Goal: Information Seeking & Learning: Compare options

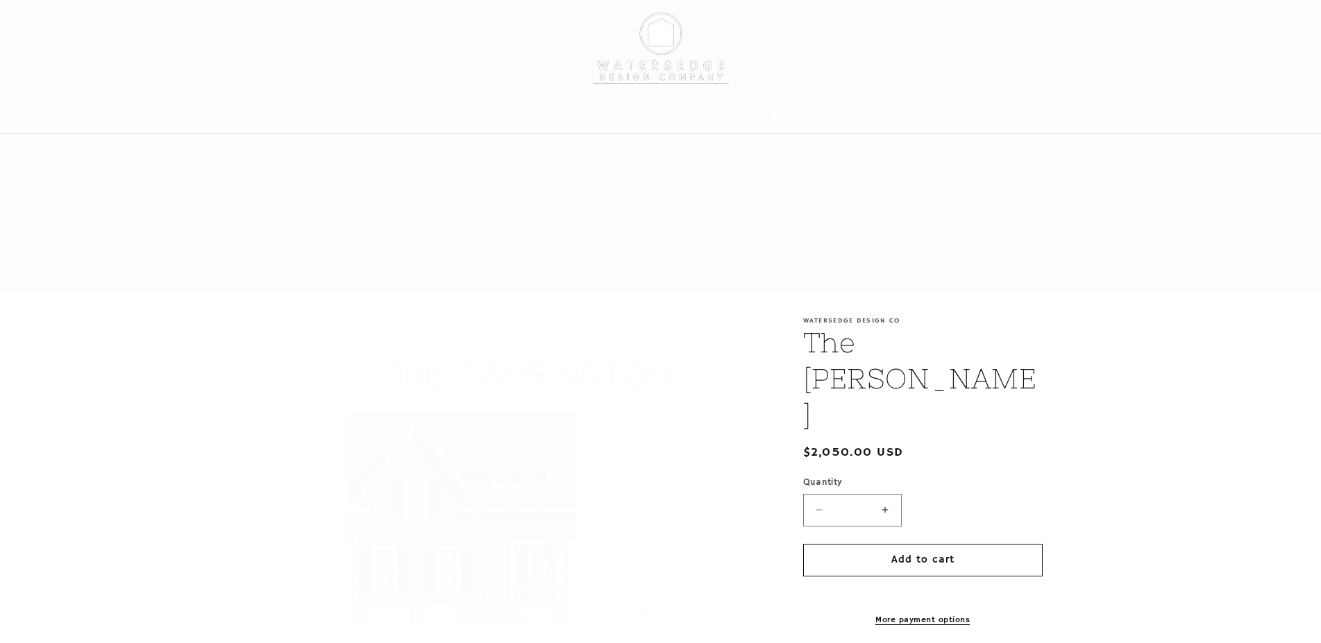
scroll to position [1345, 0]
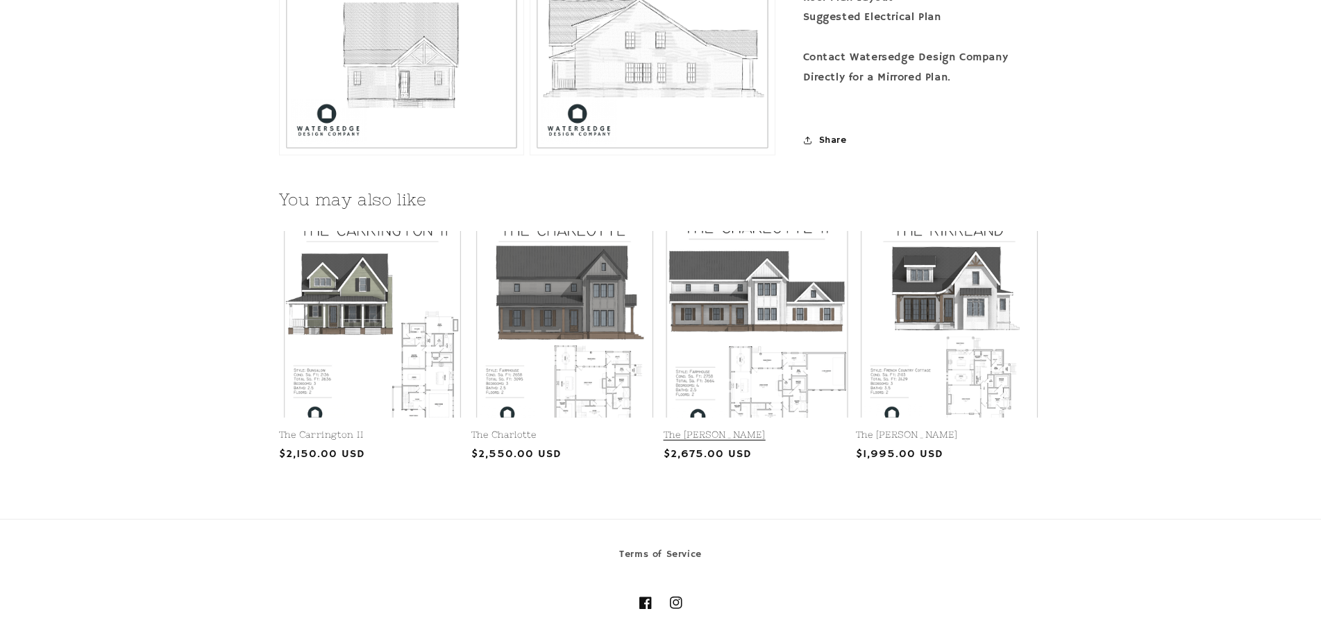
click at [749, 430] on link "The [PERSON_NAME]" at bounding box center [757, 436] width 187 height 12
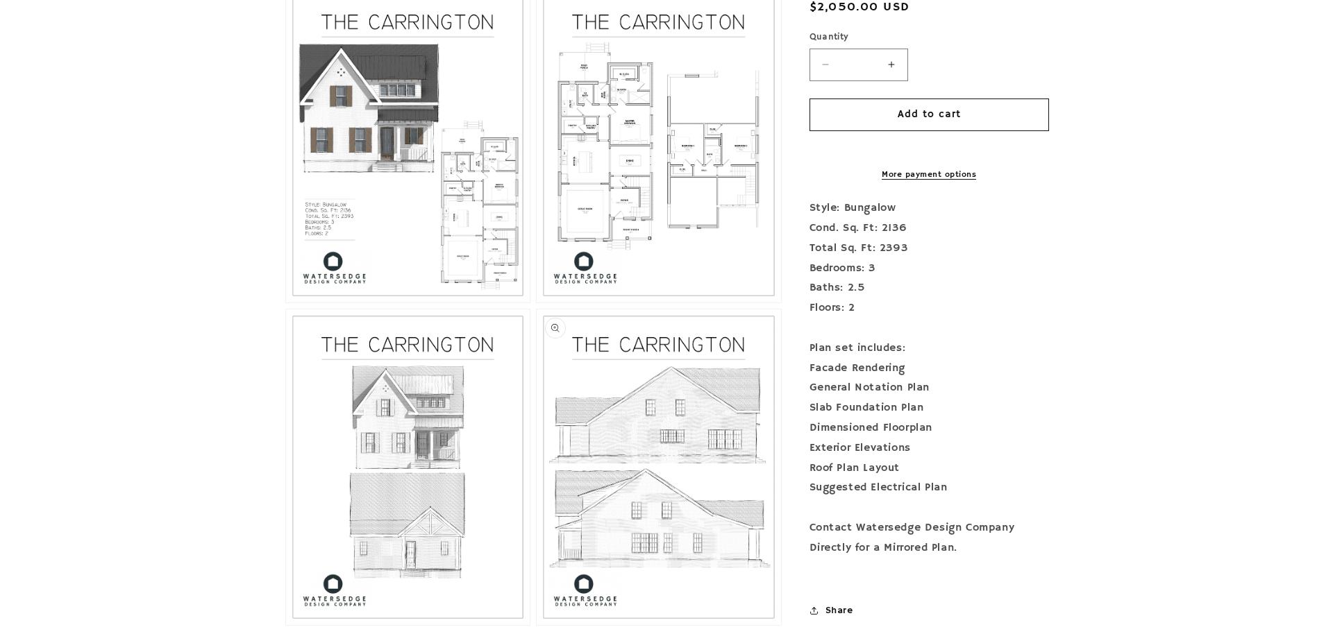
scroll to position [708, 0]
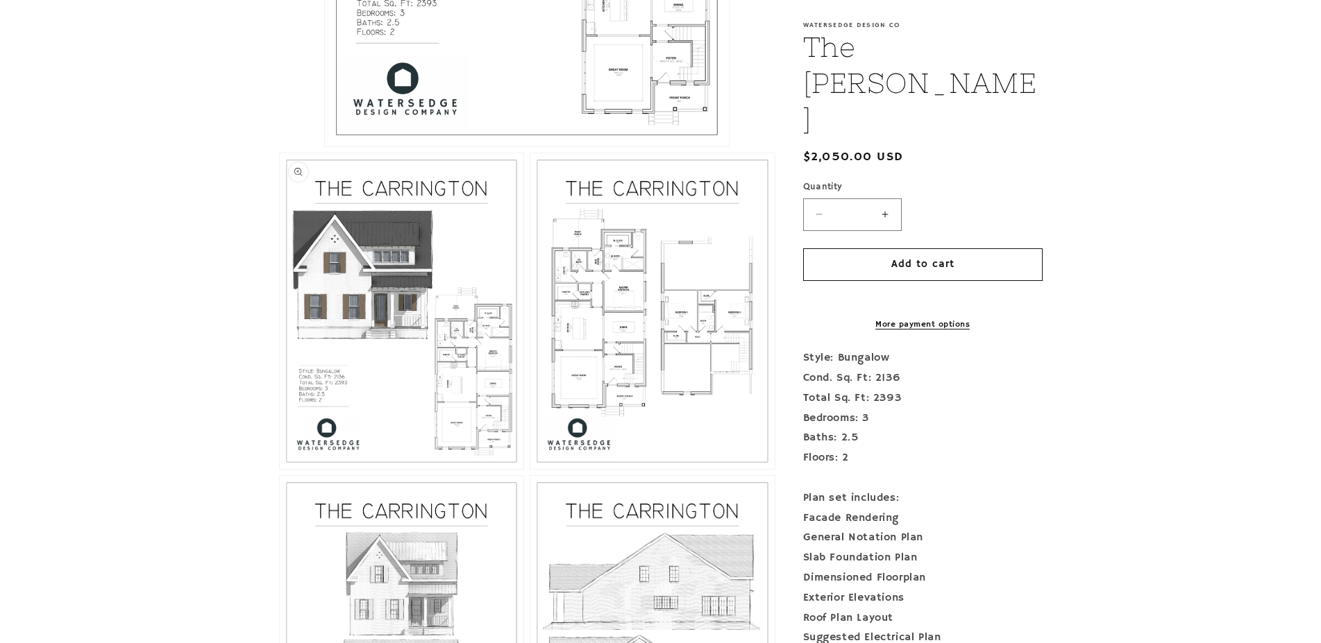
click at [280, 469] on button "Open media 2 in modal" at bounding box center [280, 469] width 0 height 0
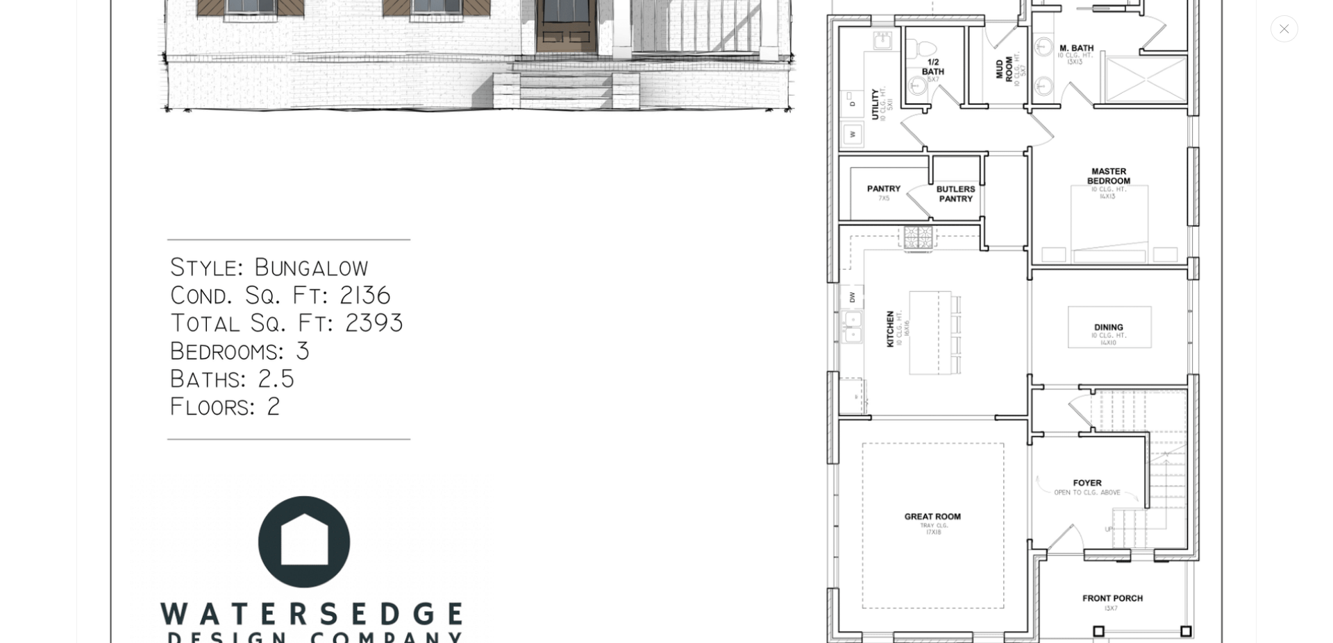
scroll to position [2368, 0]
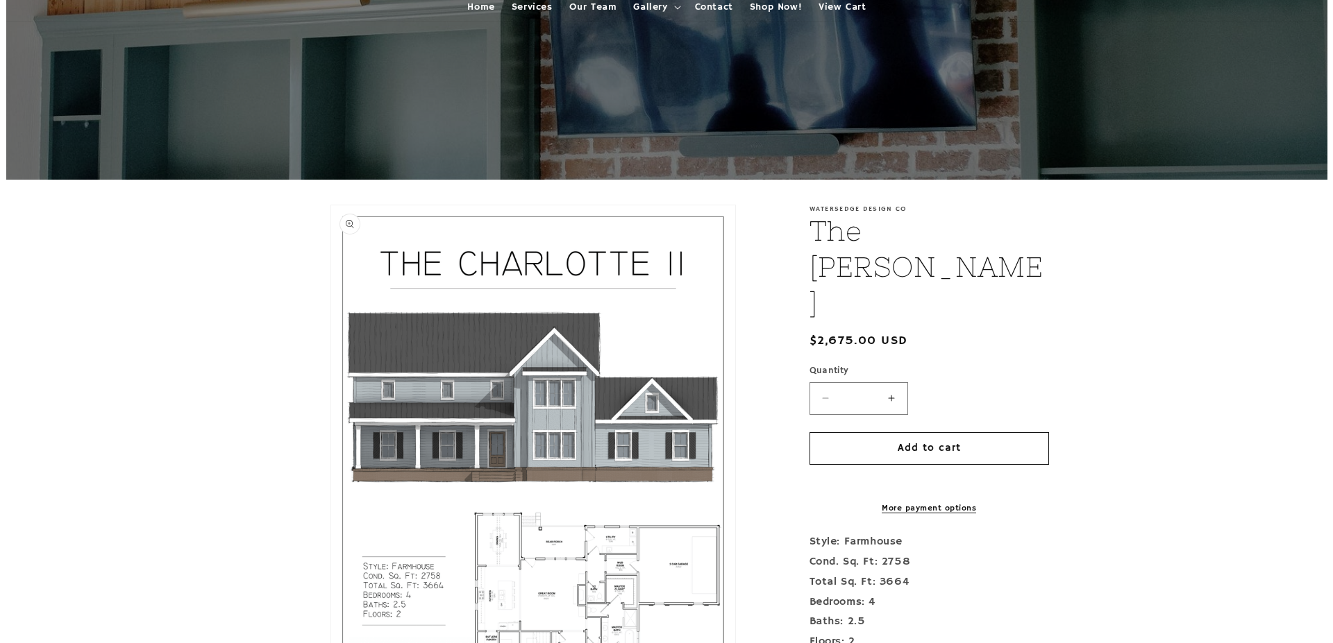
scroll to position [425, 0]
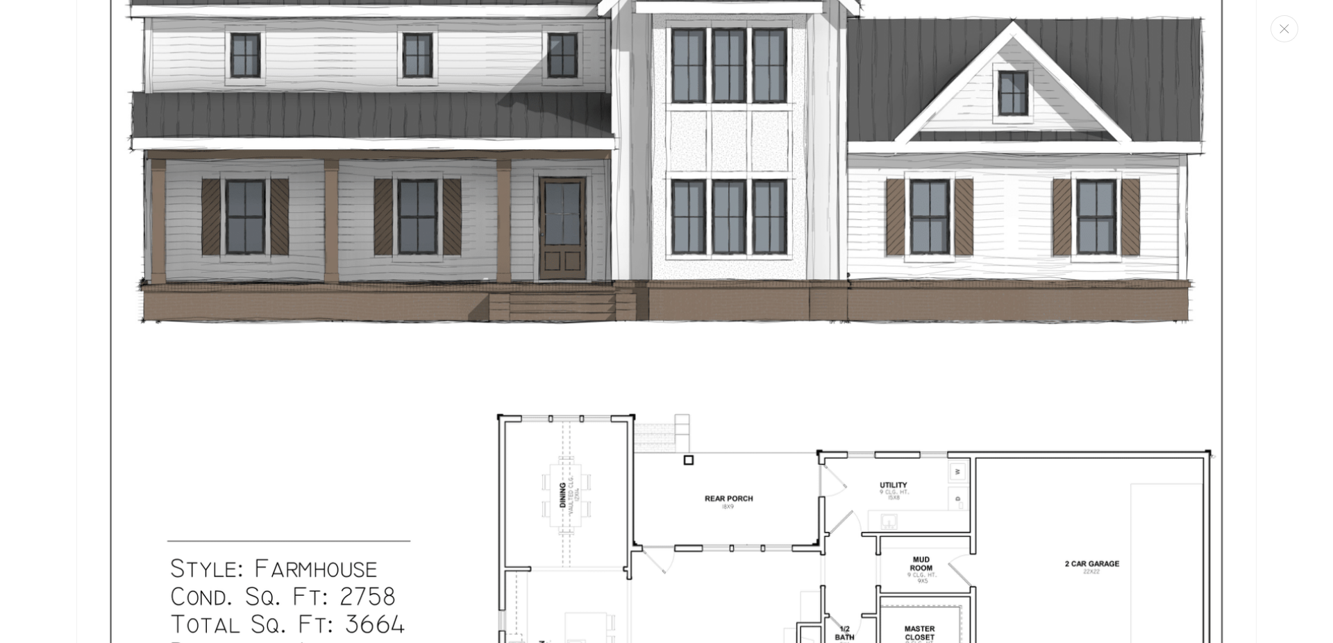
scroll to position [2452, 0]
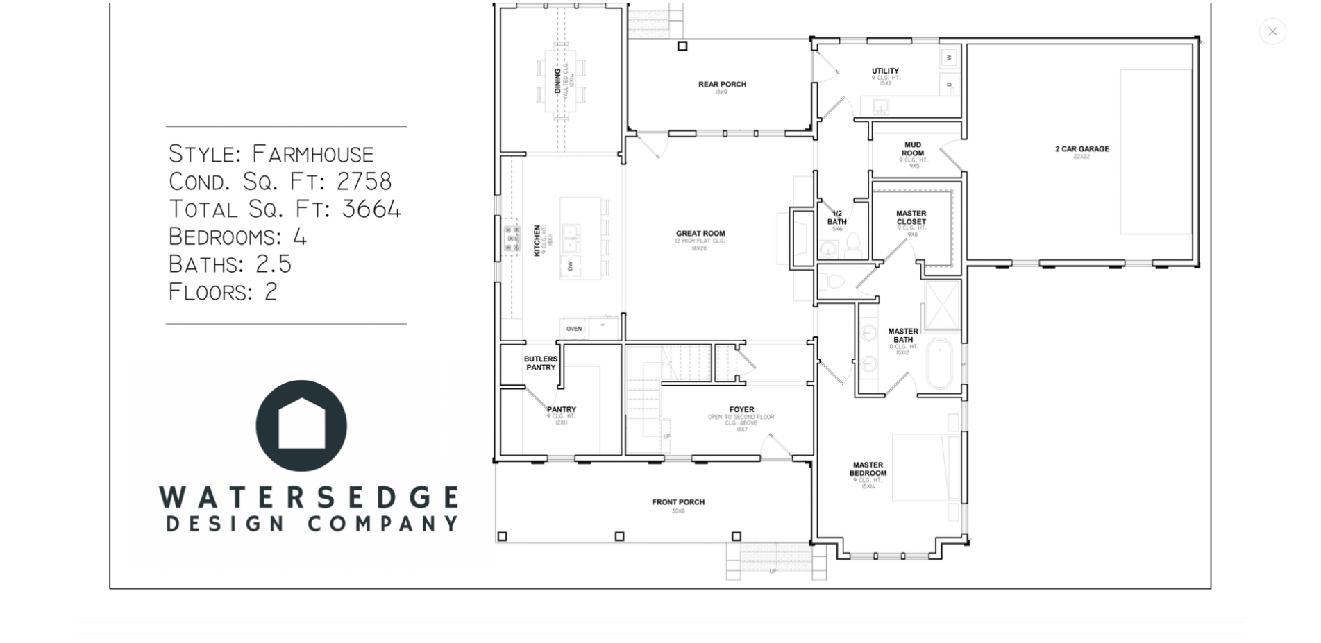
scroll to position [856, 0]
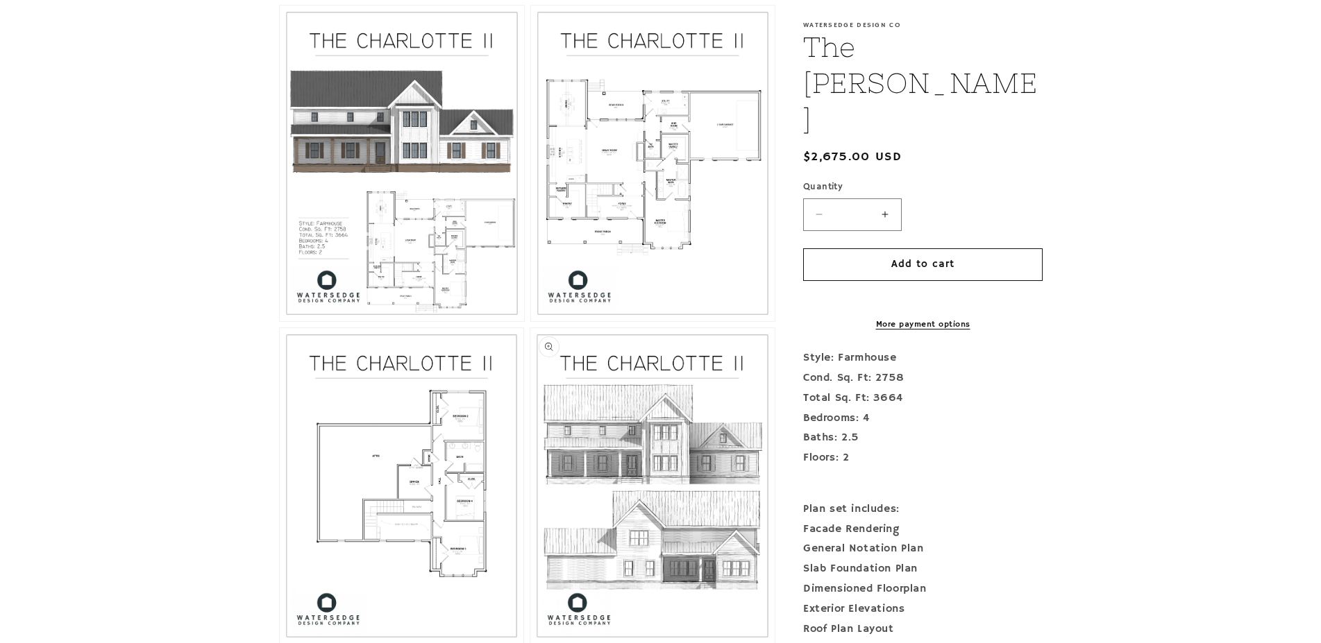
click at [530, 643] on button "Open media 5 in modal" at bounding box center [530, 644] width 0 height 0
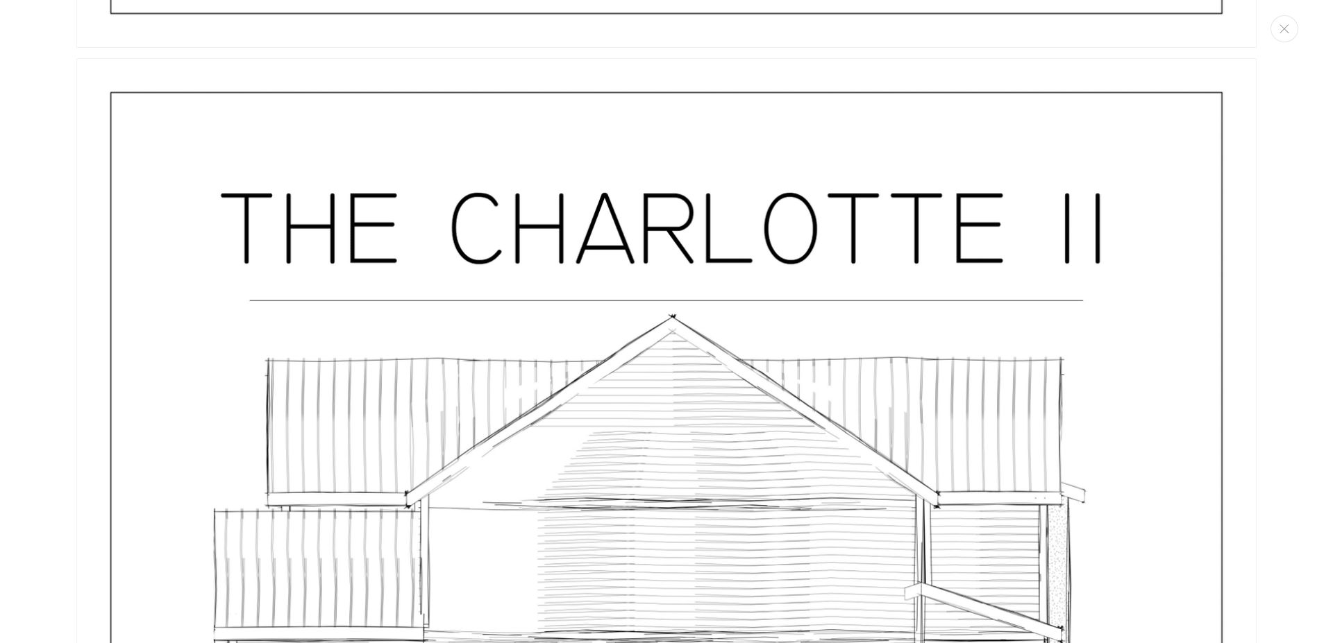
scroll to position [7767, 0]
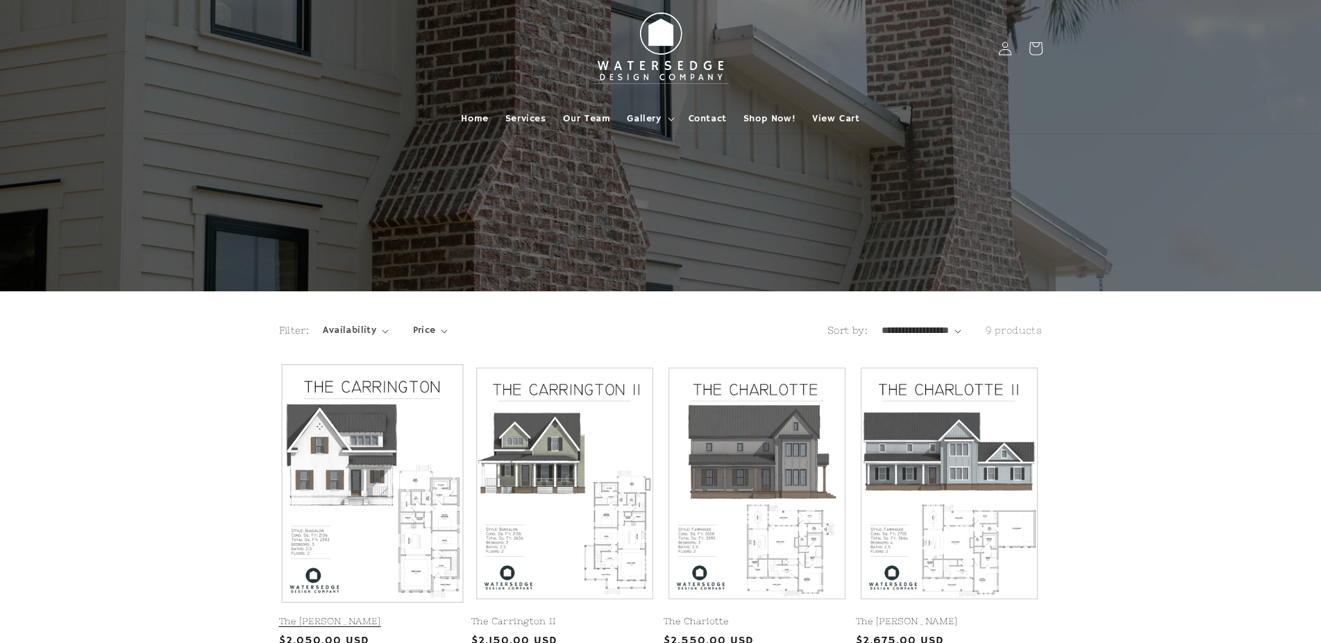
click at [384, 616] on link "The [PERSON_NAME]" at bounding box center [372, 622] width 187 height 12
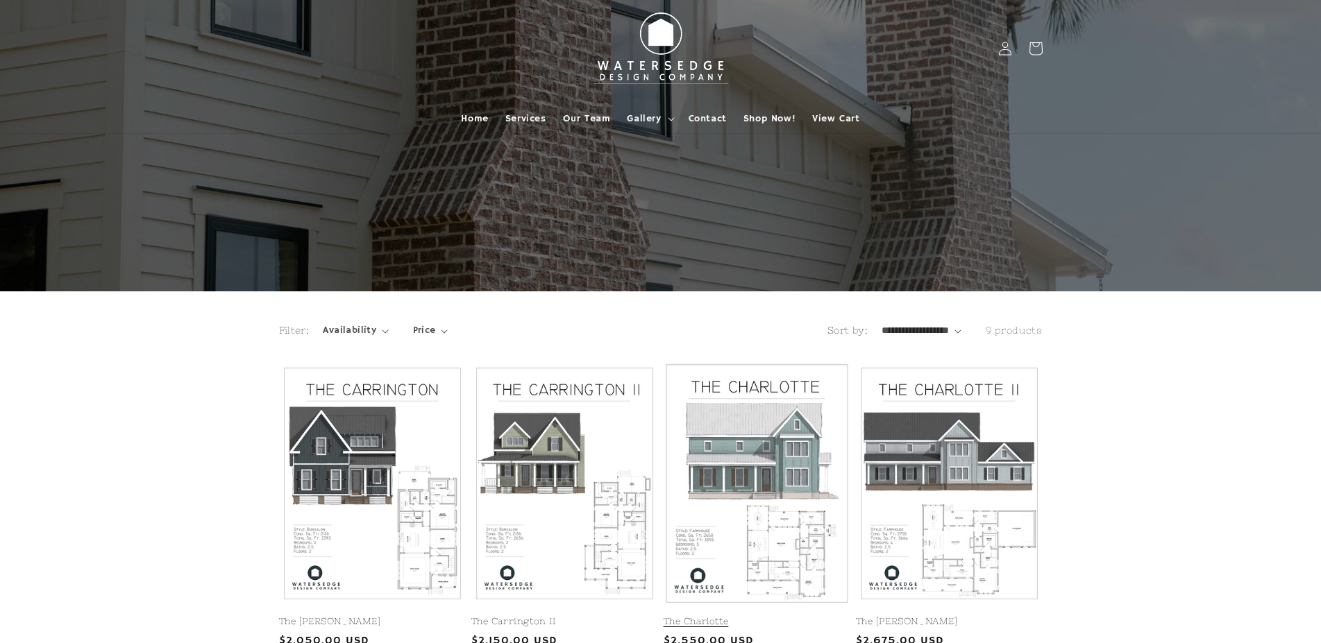
scroll to position [212, 0]
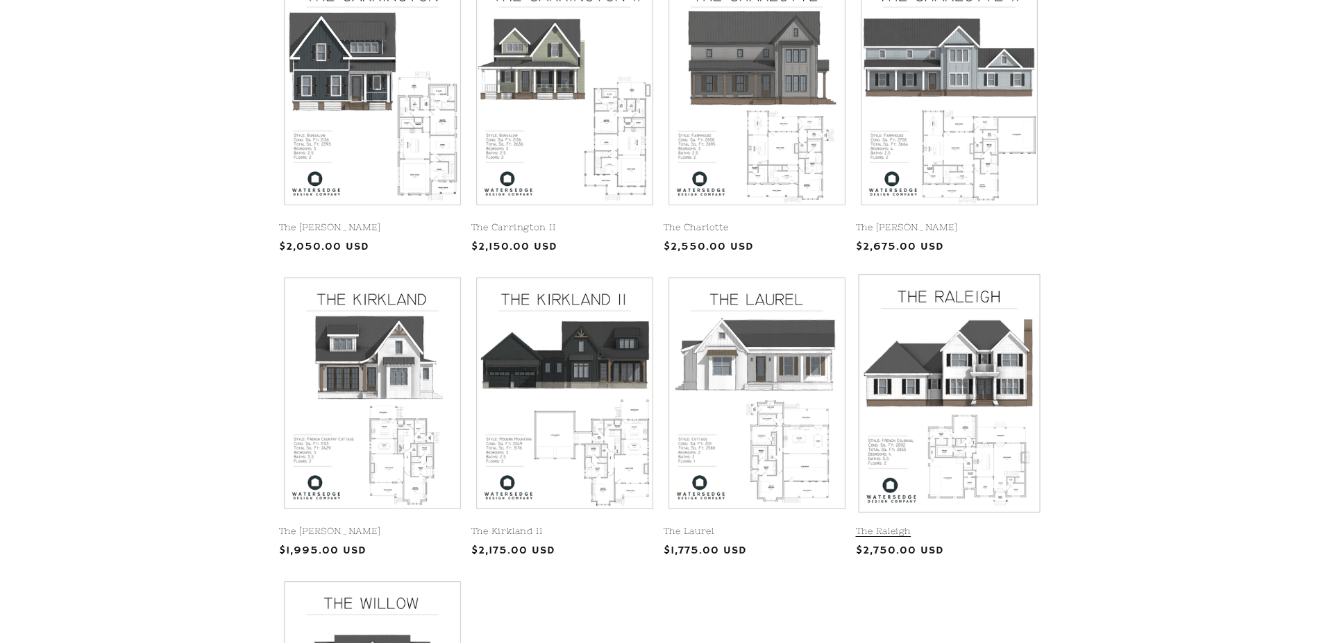
scroll to position [354, 0]
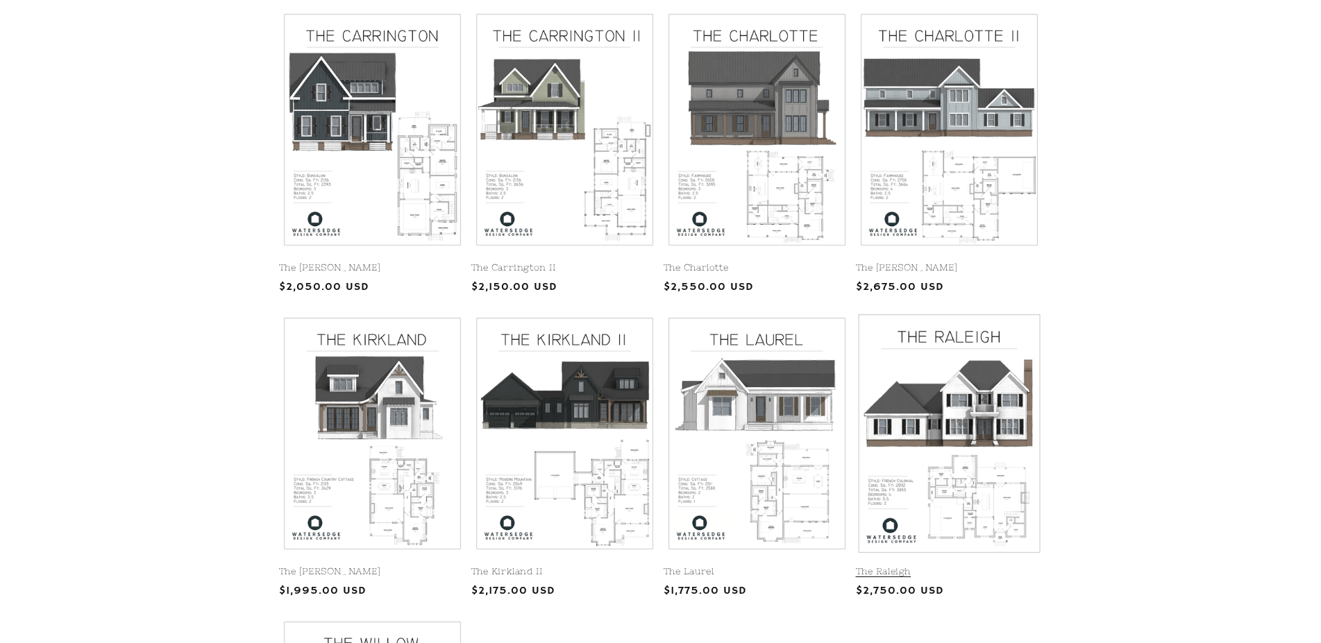
click at [1006, 566] on link "The Raleigh" at bounding box center [949, 572] width 187 height 12
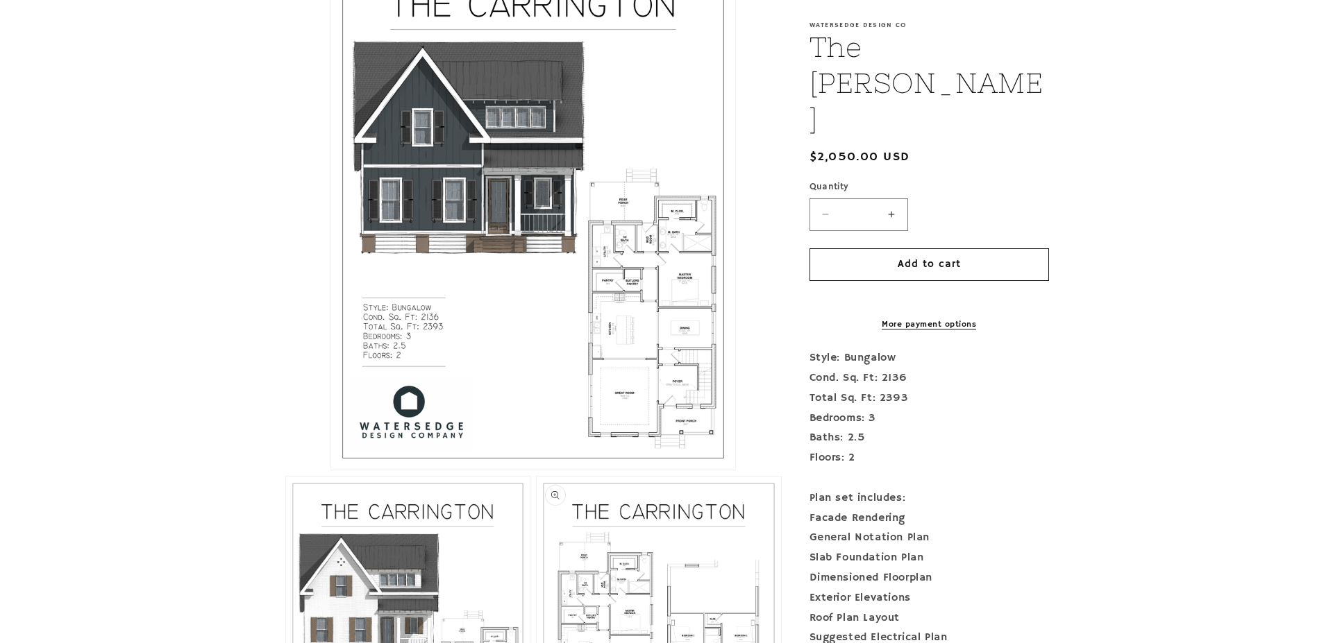
scroll to position [637, 0]
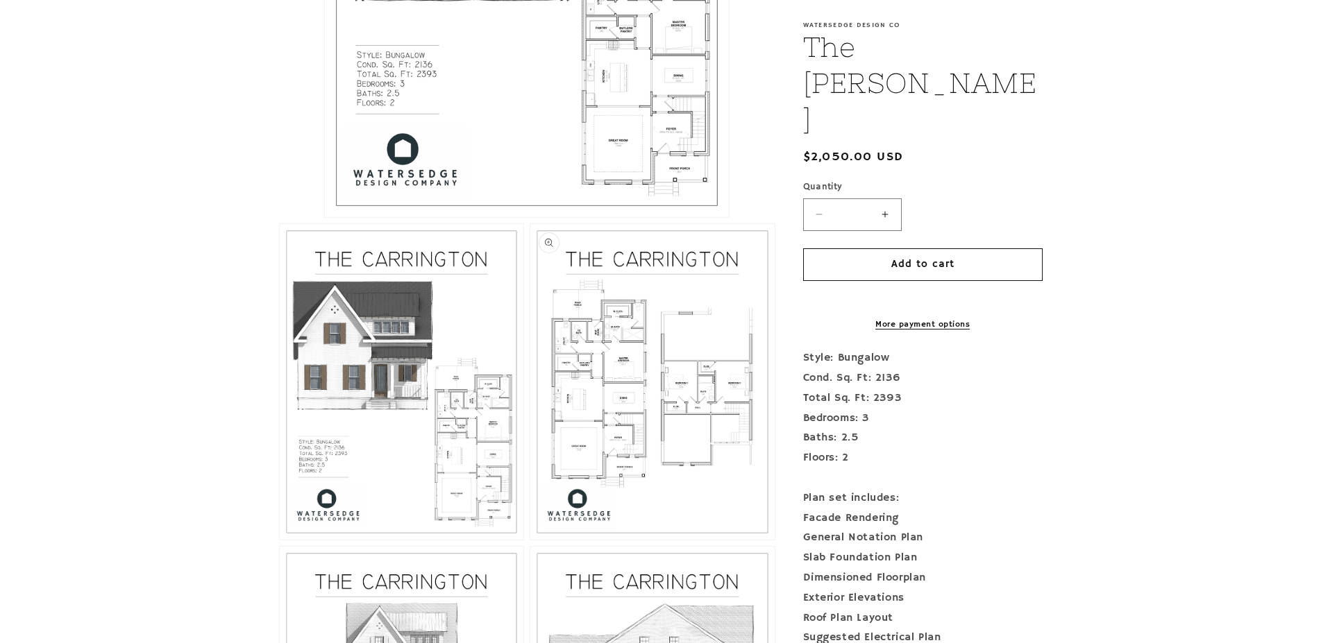
click at [530, 540] on button "Open media 3 in modal" at bounding box center [530, 540] width 0 height 0
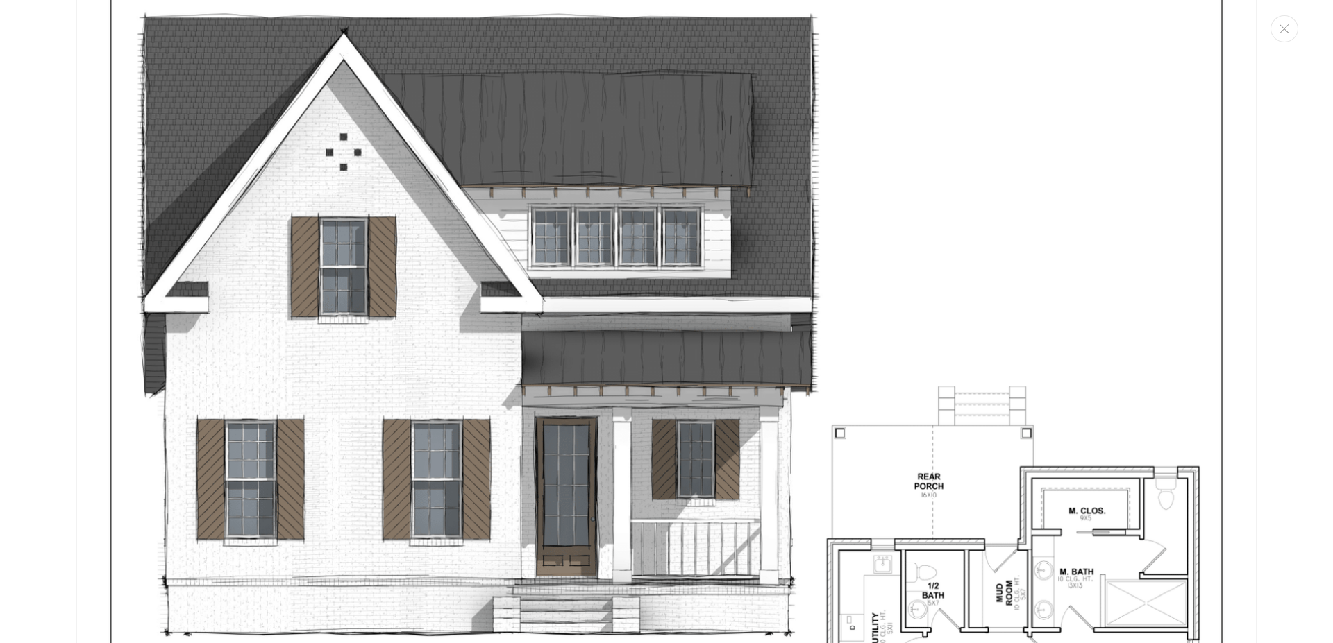
scroll to position [1809, 0]
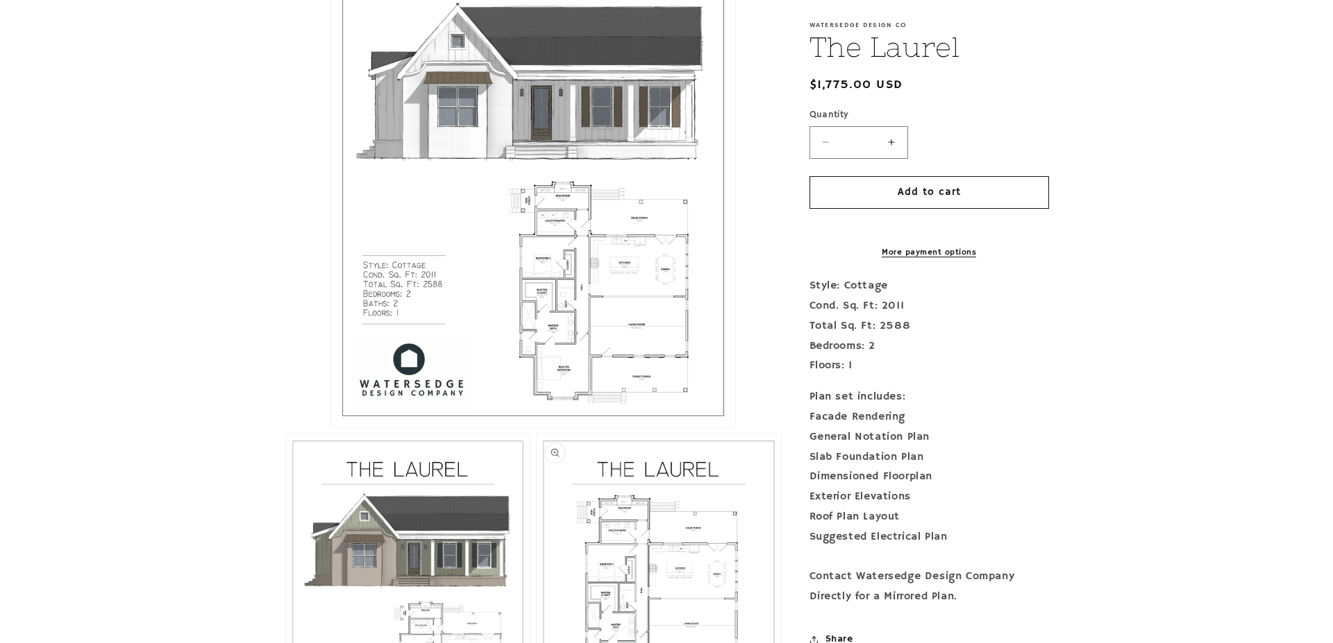
scroll to position [566, 0]
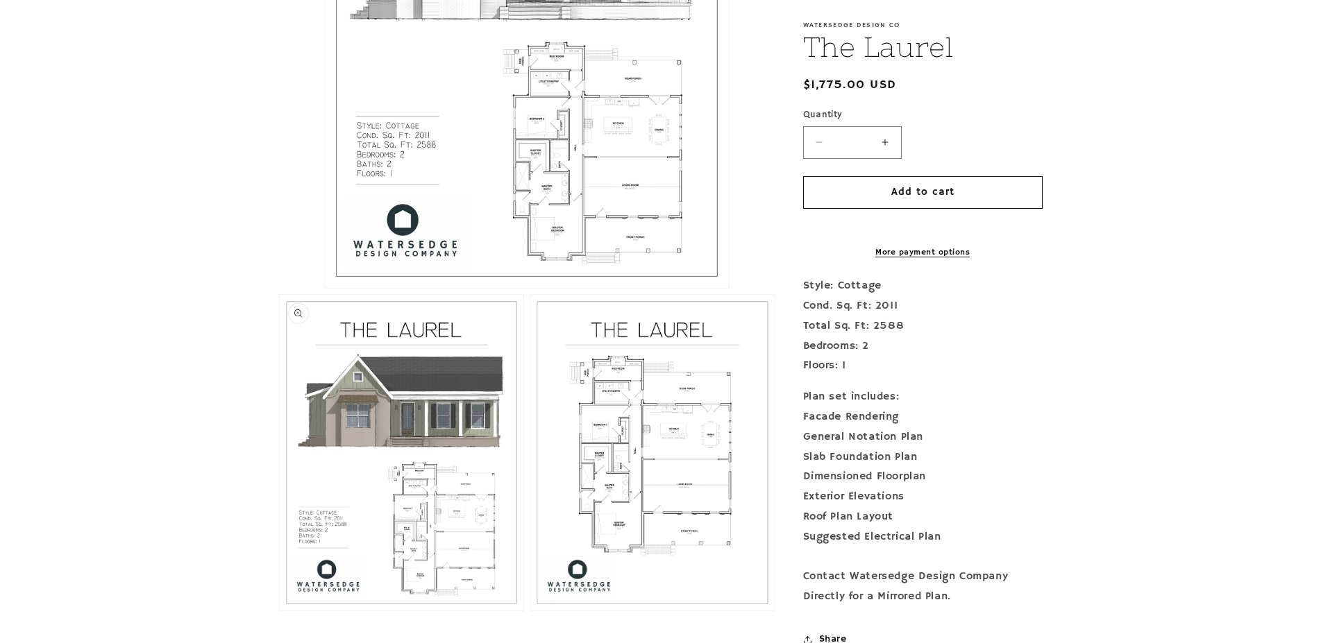
click at [280, 611] on button "Open media 2 in modal" at bounding box center [280, 611] width 0 height 0
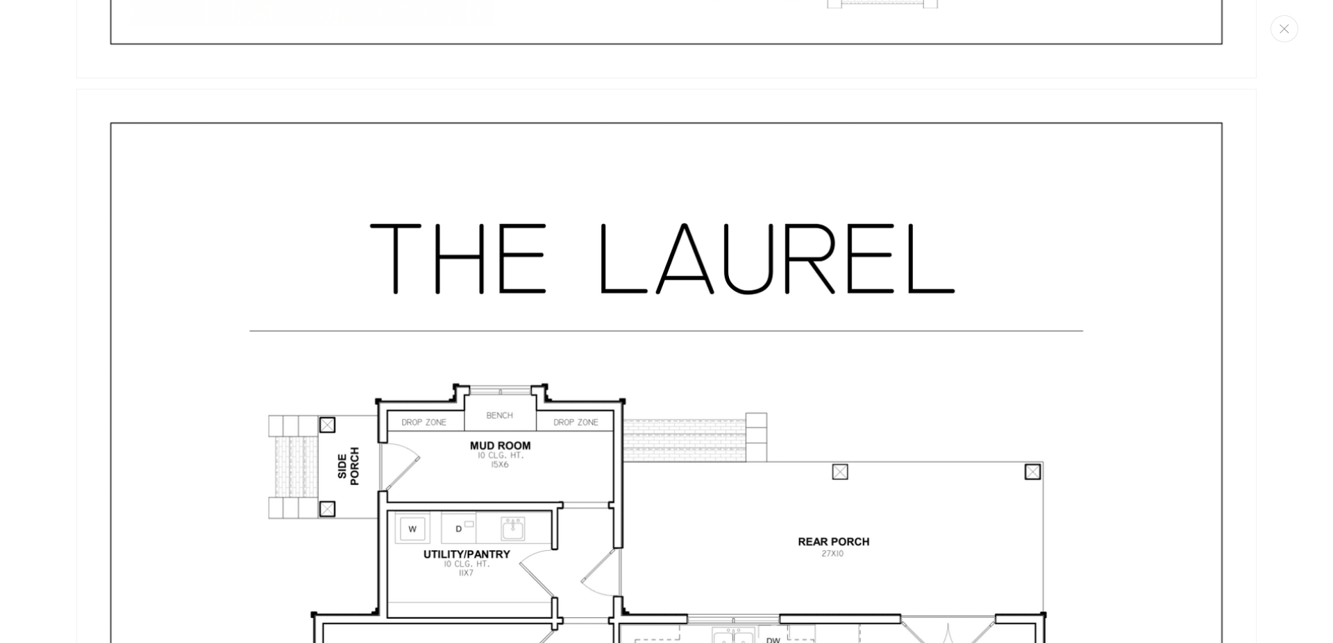
scroll to position [3035, 0]
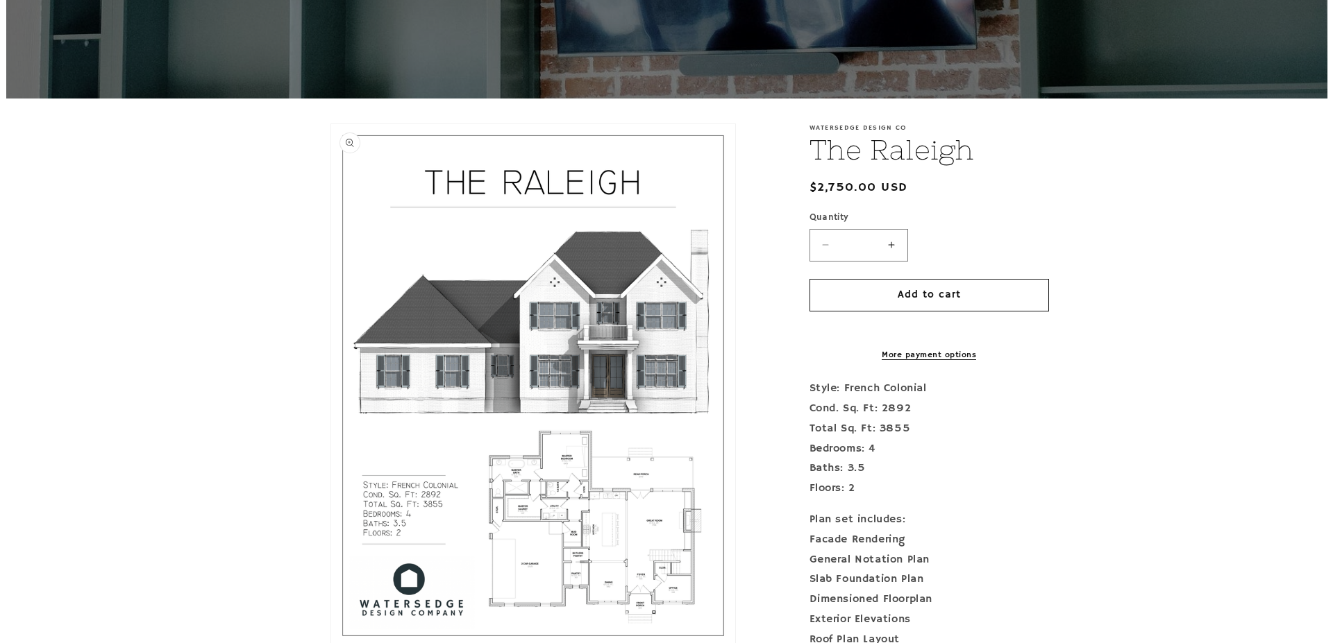
scroll to position [212, 0]
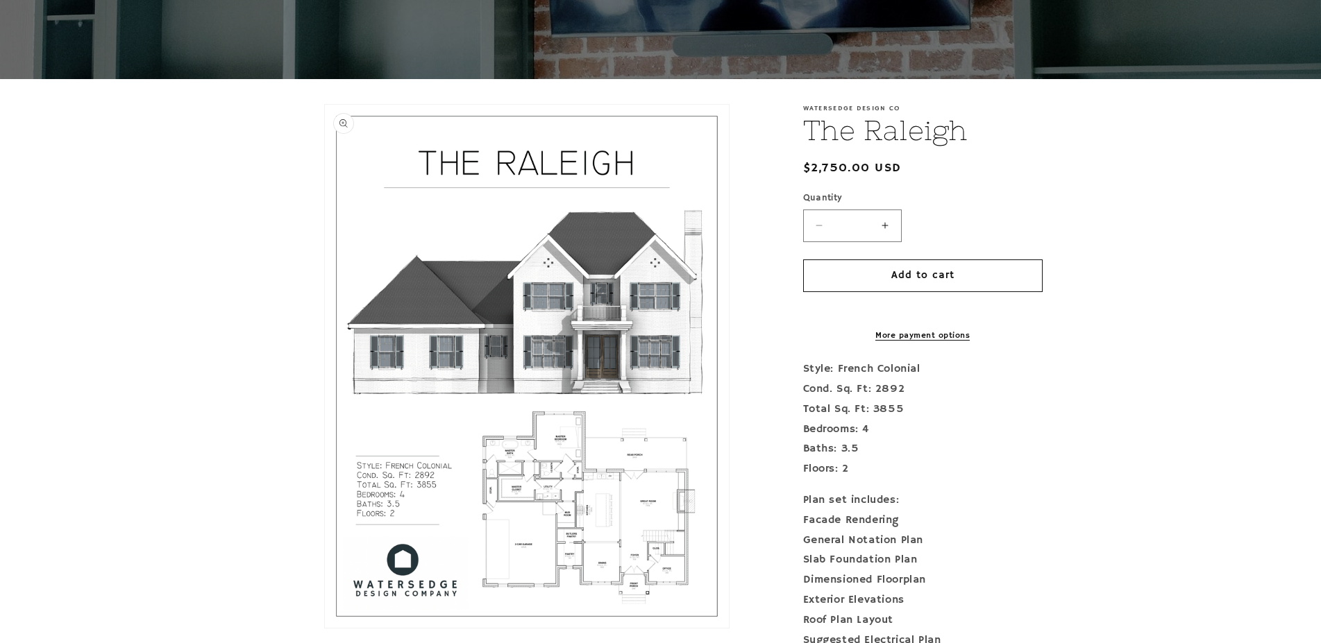
click at [325, 628] on button "Open media 1 in modal" at bounding box center [325, 628] width 0 height 0
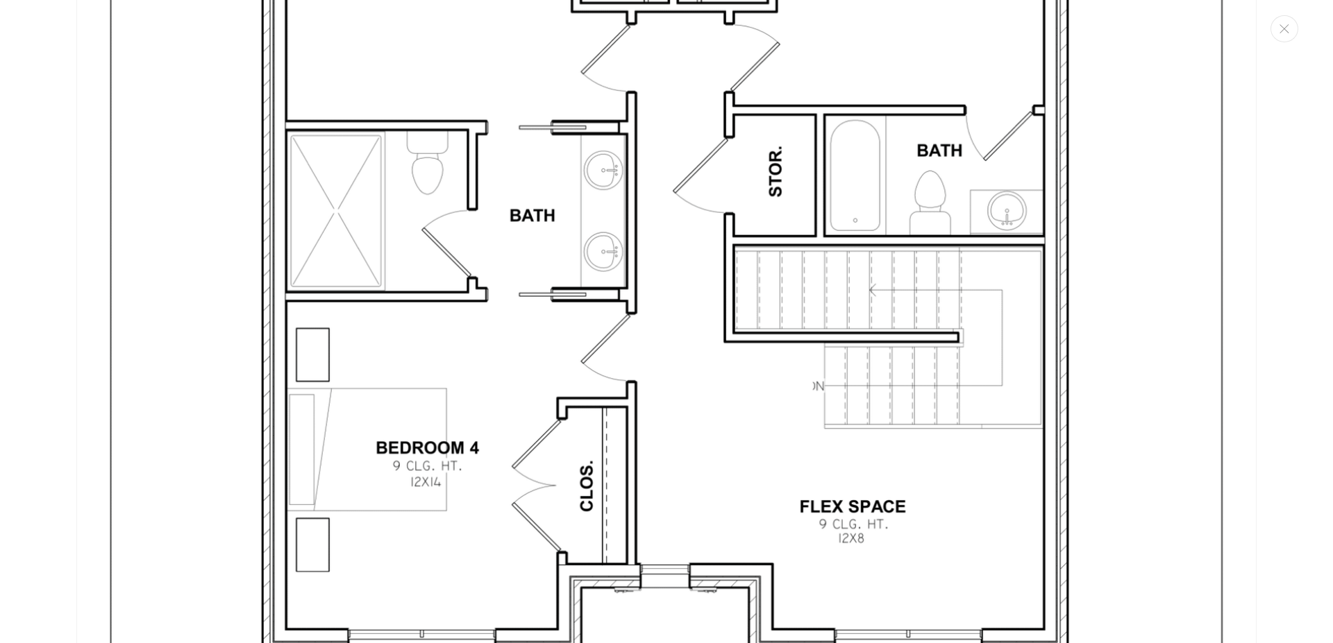
scroll to position [5178, 0]
